Goal: Information Seeking & Learning: Understand process/instructions

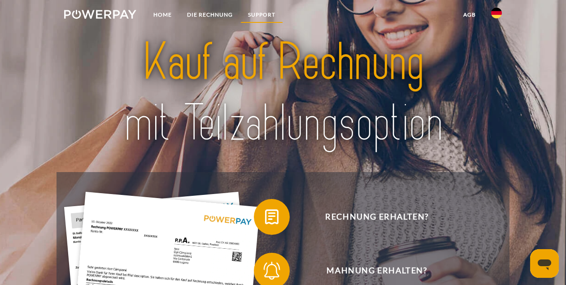
click at [263, 16] on link "SUPPORT" at bounding box center [261, 15] width 43 height 16
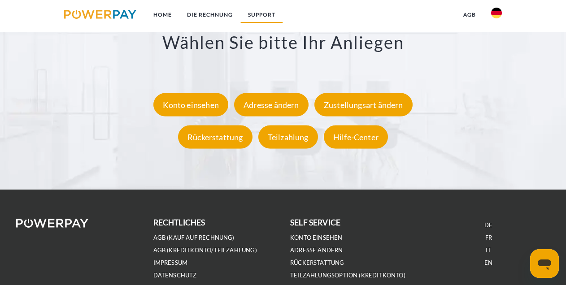
scroll to position [1579, 0]
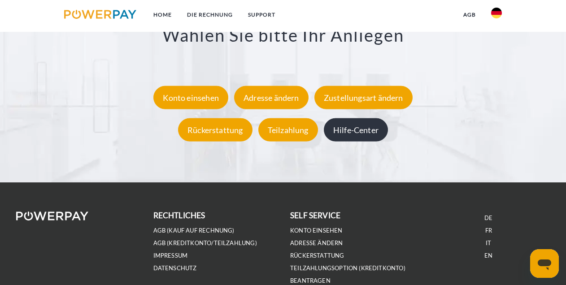
click at [366, 134] on div "Hilfe-Center" at bounding box center [356, 129] width 64 height 23
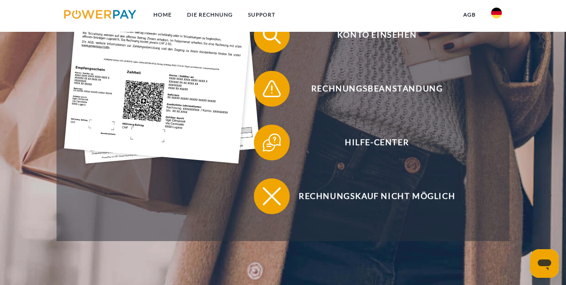
scroll to position [284, 0]
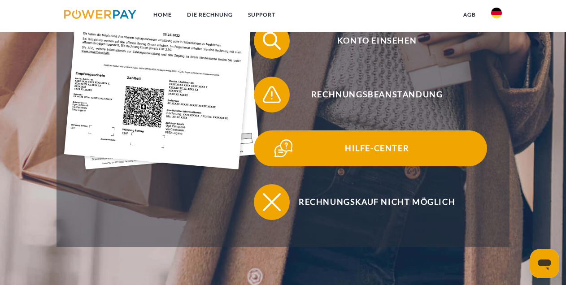
click at [376, 151] on span "Hilfe-Center" at bounding box center [377, 148] width 220 height 36
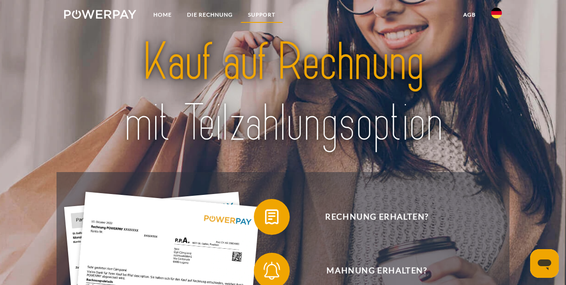
click at [261, 16] on link "SUPPORT" at bounding box center [261, 15] width 43 height 16
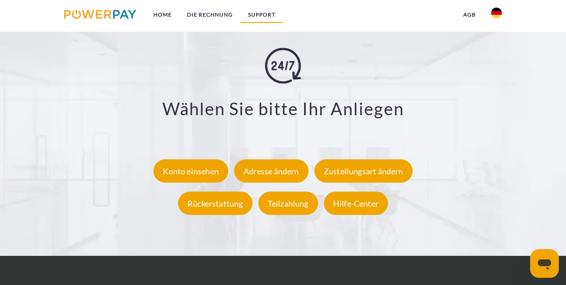
scroll to position [1513, 0]
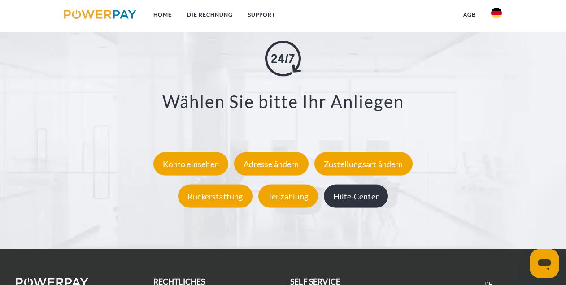
click at [363, 195] on div "Hilfe-Center" at bounding box center [356, 195] width 64 height 23
